Goal: Task Accomplishment & Management: Complete application form

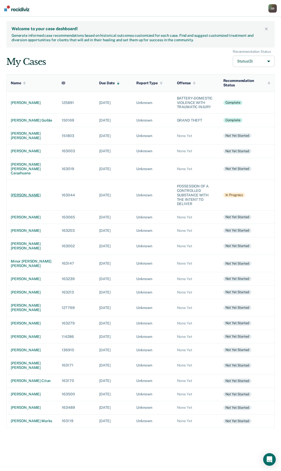
click at [18, 196] on div "[PERSON_NAME]" at bounding box center [32, 195] width 43 height 4
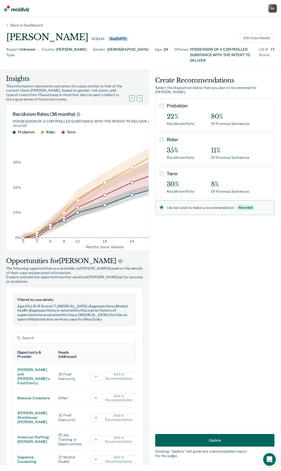
click at [190, 439] on button "Update" at bounding box center [214, 440] width 119 height 13
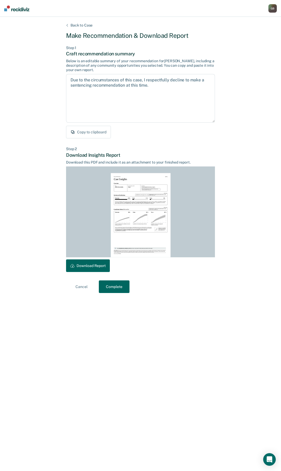
click at [120, 293] on div "Back to Case Make Recommendation & Download Report Step 1 Craft recommendation …" at bounding box center [140, 243] width 149 height 441
click at [117, 289] on button "Complete" at bounding box center [114, 286] width 31 height 13
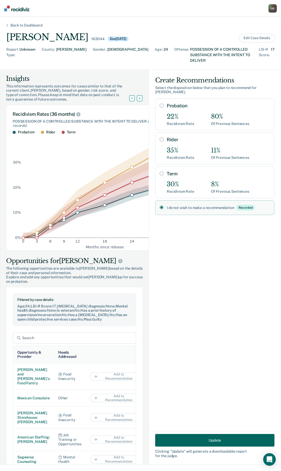
click at [25, 7] on img at bounding box center [16, 9] width 25 height 6
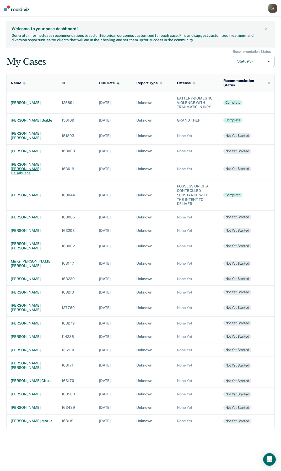
click at [18, 175] on td "[PERSON_NAME] [PERSON_NAME] caisahuana" at bounding box center [32, 169] width 51 height 22
click at [23, 219] on div "[PERSON_NAME]" at bounding box center [32, 217] width 43 height 4
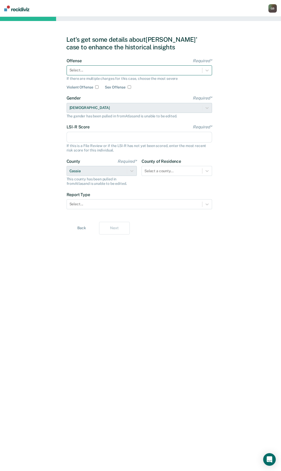
click at [117, 67] on div "Select..." at bounding box center [134, 70] width 135 height 8
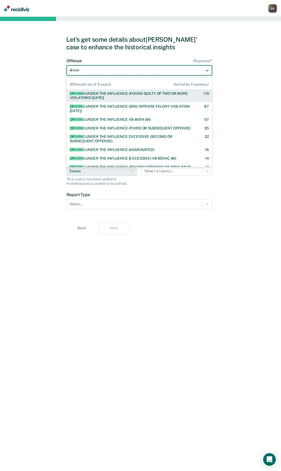
type input "driving"
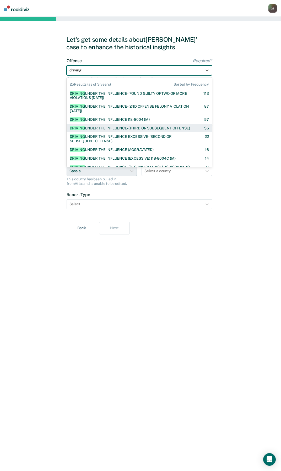
click at [144, 131] on div "DRIVING UNDER THE INFLUENCE-(THIRD OR SUBSEQUENT OFFENSE) 35" at bounding box center [140, 128] width 146 height 9
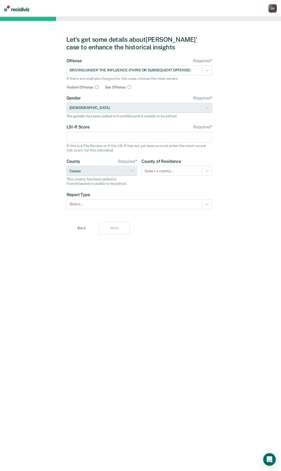
click at [90, 136] on input "LSI-R Score Required*" at bounding box center [140, 137] width 146 height 11
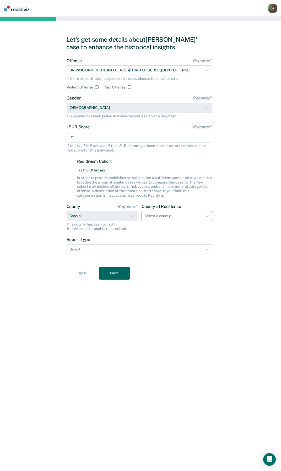
type input "21"
click at [179, 215] on div at bounding box center [172, 216] width 55 height 6
type input "cas"
click at [167, 226] on div "Cassia" at bounding box center [177, 228] width 71 height 9
click at [97, 251] on div at bounding box center [135, 249] width 130 height 6
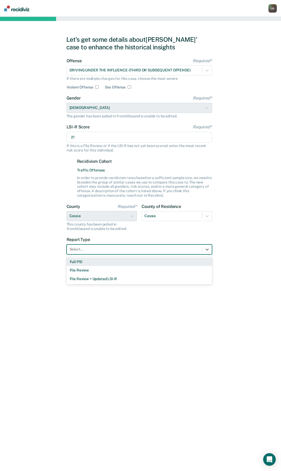
click at [75, 262] on div "Full PSI" at bounding box center [140, 261] width 146 height 9
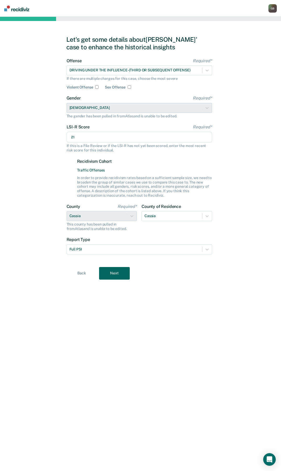
click at [109, 276] on button "Next" at bounding box center [114, 273] width 31 height 13
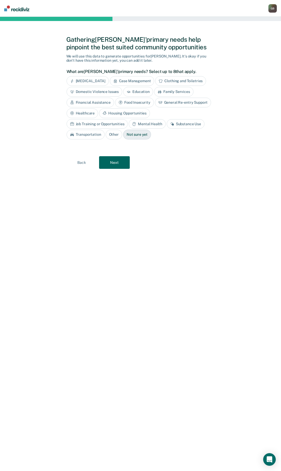
click at [167, 123] on div "Substance Use" at bounding box center [186, 124] width 38 height 10
click at [119, 159] on button "Next" at bounding box center [114, 162] width 31 height 13
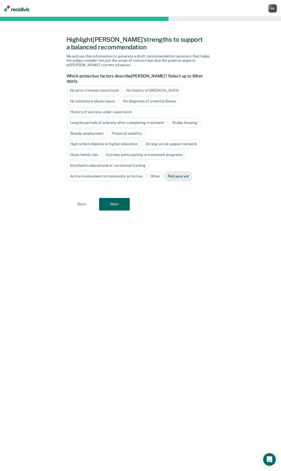
click at [133, 96] on div "No diagnosis of a mental illness" at bounding box center [150, 101] width 60 height 10
click at [113, 201] on button "Next" at bounding box center [114, 204] width 31 height 13
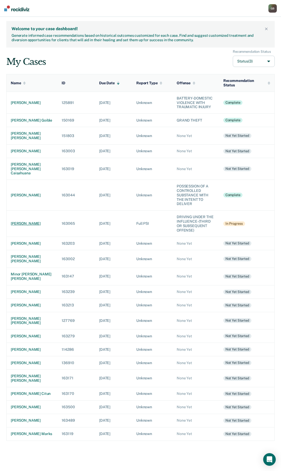
click at [25, 226] on div "[PERSON_NAME]" at bounding box center [32, 223] width 43 height 4
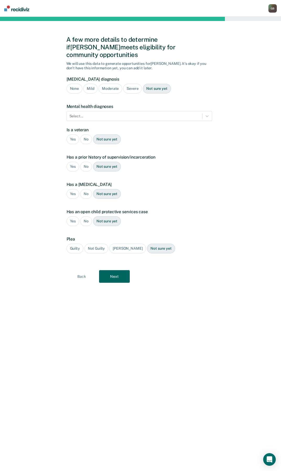
click at [79, 270] on button "Back" at bounding box center [81, 276] width 31 height 13
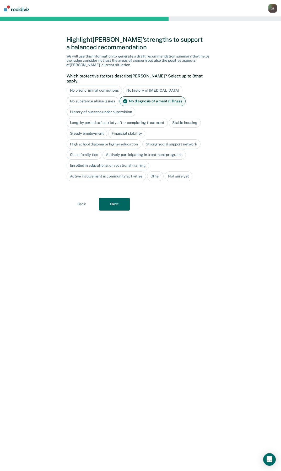
click at [153, 86] on div "No history of [MEDICAL_DATA]" at bounding box center [152, 91] width 59 height 10
click at [112, 202] on button "Next" at bounding box center [114, 204] width 31 height 13
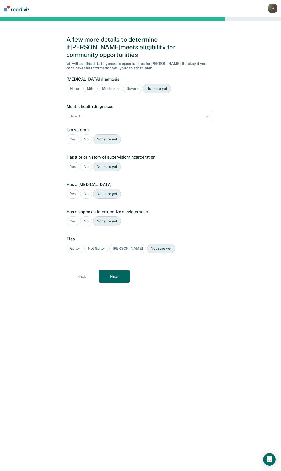
drag, startPoint x: 111, startPoint y: 81, endPoint x: 105, endPoint y: 89, distance: 9.7
click at [111, 84] on div "Moderate" at bounding box center [111, 89] width 24 height 10
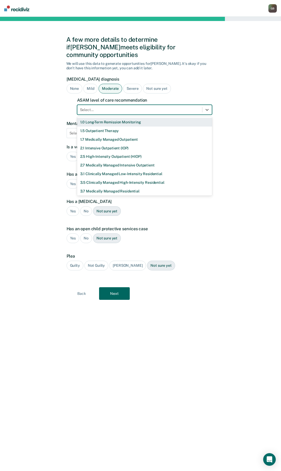
click at [92, 106] on div "Select..." at bounding box center [139, 110] width 125 height 8
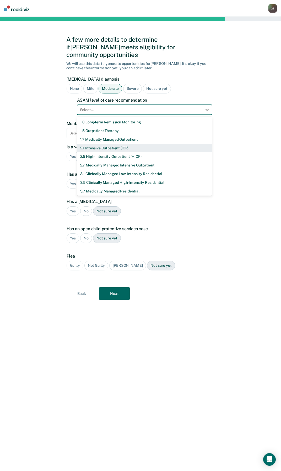
click at [94, 144] on div "2.1 Intensive Outpatient (IOP)" at bounding box center [144, 148] width 135 height 9
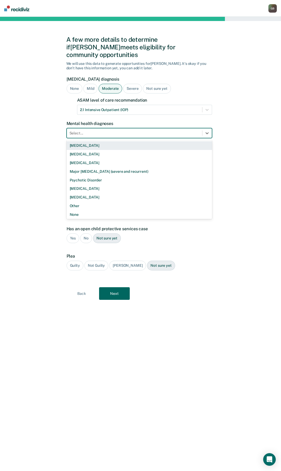
click at [88, 130] on div at bounding box center [135, 133] width 130 height 6
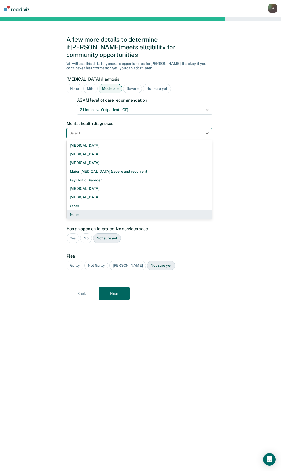
click at [78, 210] on div "None" at bounding box center [140, 214] width 146 height 9
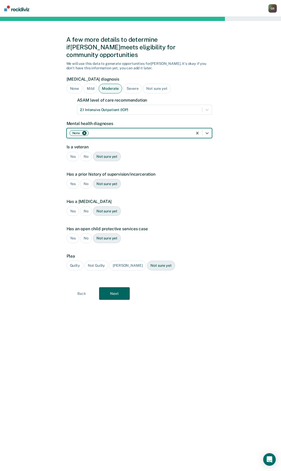
click at [86, 152] on div "No" at bounding box center [86, 157] width 12 height 10
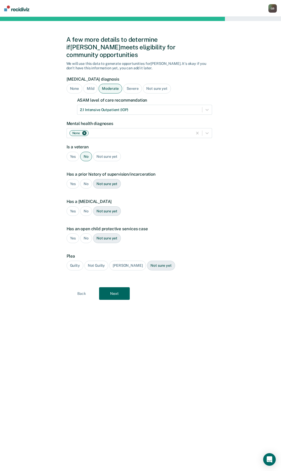
click at [73, 179] on div "Yes" at bounding box center [73, 184] width 13 height 10
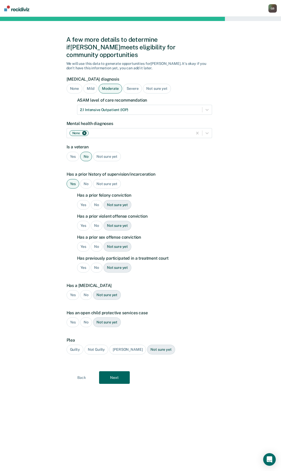
click at [96, 200] on div "No" at bounding box center [97, 205] width 12 height 10
click at [100, 221] on div "No" at bounding box center [97, 226] width 12 height 10
click at [98, 242] on div "No" at bounding box center [97, 247] width 12 height 10
click at [98, 263] on div "No" at bounding box center [97, 268] width 12 height 10
click at [82, 290] on div "No" at bounding box center [86, 295] width 12 height 10
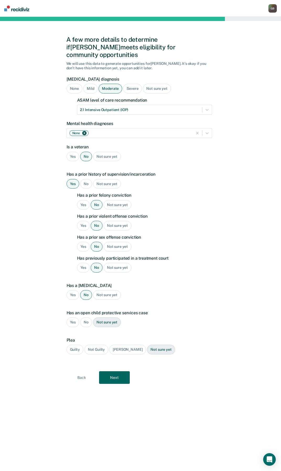
click at [85, 317] on div "No" at bounding box center [86, 322] width 12 height 10
click at [77, 345] on div "Guilty" at bounding box center [75, 350] width 17 height 10
click at [103, 371] on button "Next" at bounding box center [114, 377] width 31 height 13
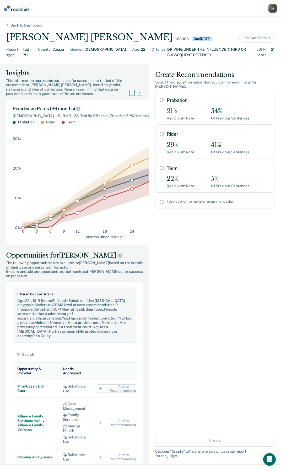
click at [160, 98] on div "Probation 21% Recidivism Rate 54% Of Previous Sentences" at bounding box center [214, 109] width 119 height 32
radio input "true"
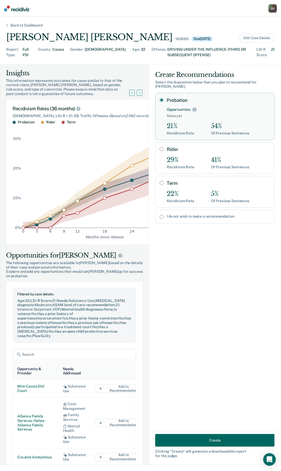
click at [207, 440] on button "Create" at bounding box center [214, 440] width 119 height 13
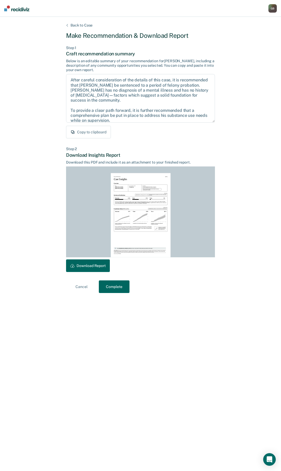
drag, startPoint x: 94, startPoint y: 262, endPoint x: 131, endPoint y: 2, distance: 263.2
click at [94, 262] on button "Download Report" at bounding box center [88, 265] width 44 height 13
click at [89, 264] on button "Download Report" at bounding box center [88, 265] width 44 height 13
